Goal: Task Accomplishment & Management: Manage account settings

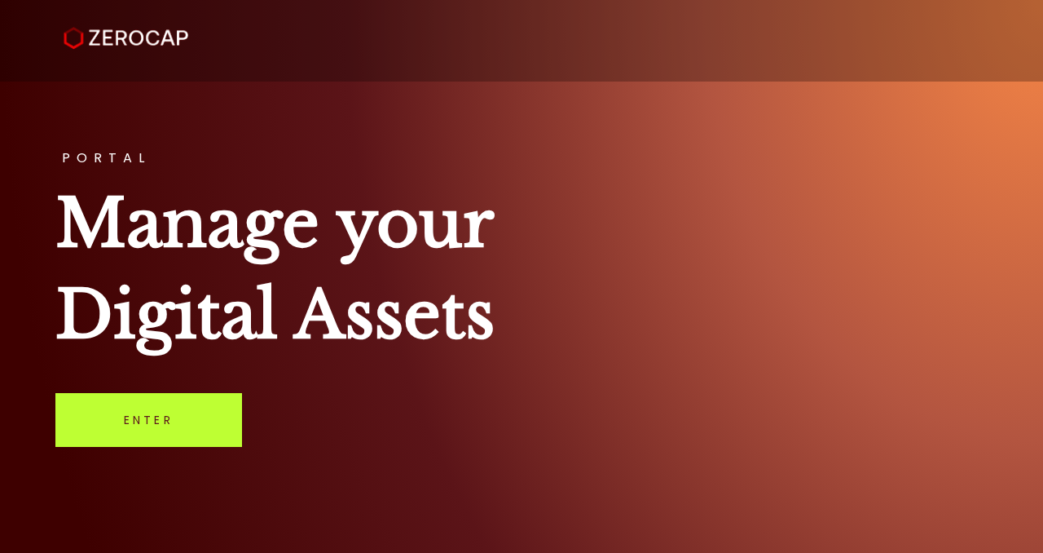
click at [150, 420] on link "Enter" at bounding box center [148, 420] width 187 height 54
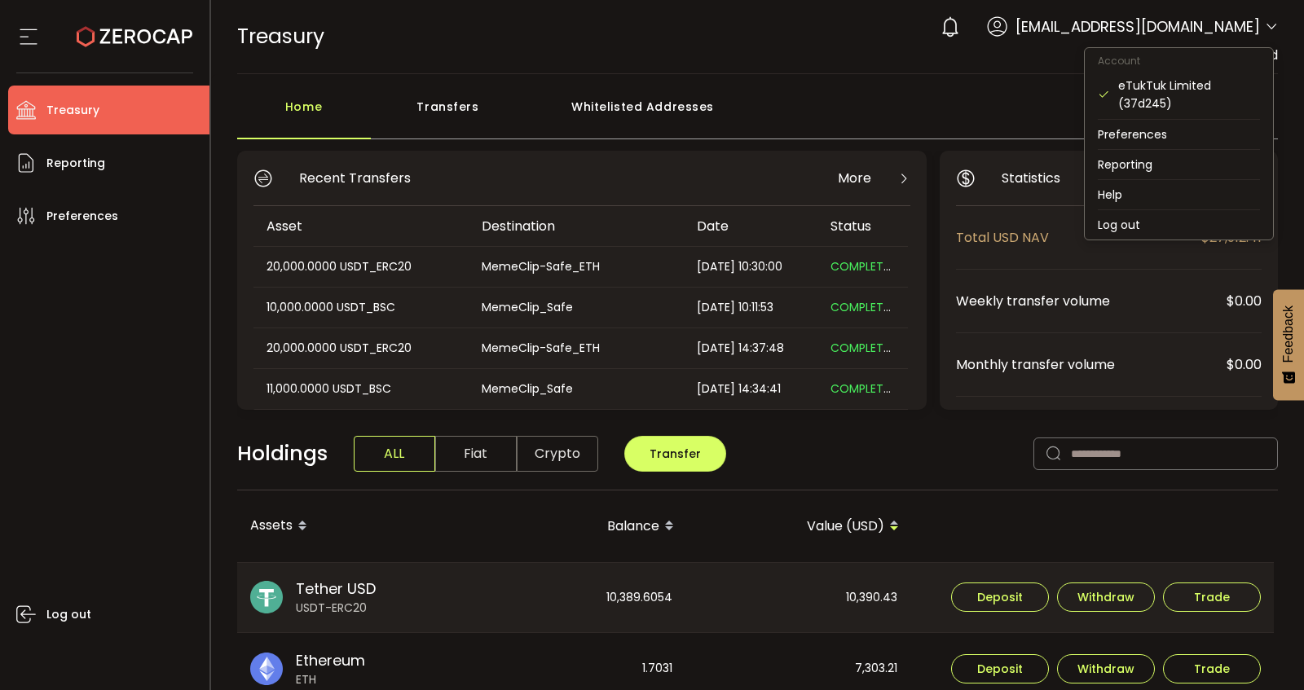
click at [1042, 30] on icon at bounding box center [1271, 26] width 13 height 13
click at [1042, 220] on li "Log out" at bounding box center [1179, 224] width 188 height 29
